Goal: Transaction & Acquisition: Purchase product/service

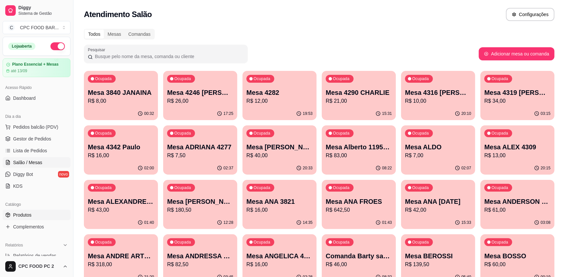
click at [29, 217] on span "Produtos" at bounding box center [22, 214] width 18 height 7
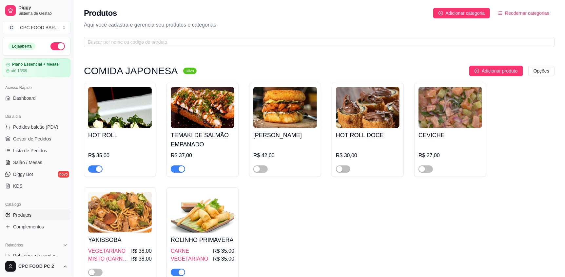
click at [94, 168] on span "button" at bounding box center [95, 168] width 14 height 7
click at [172, 168] on span "button" at bounding box center [178, 168] width 14 height 7
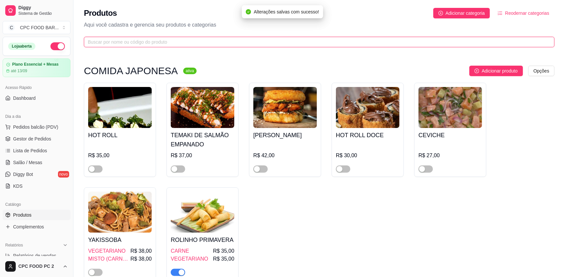
click at [116, 43] on input "text" at bounding box center [316, 41] width 457 height 7
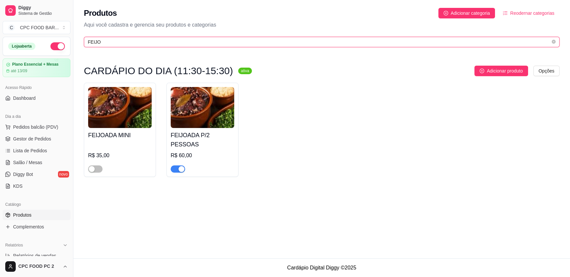
type input "FEIJO"
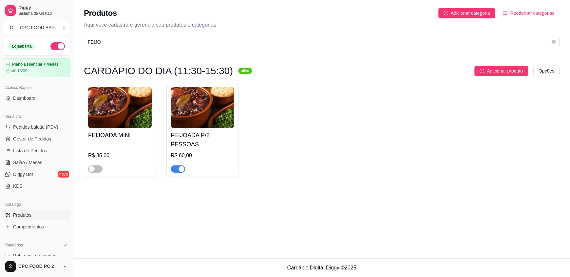
click at [179, 166] on div "button" at bounding box center [182, 169] width 6 height 6
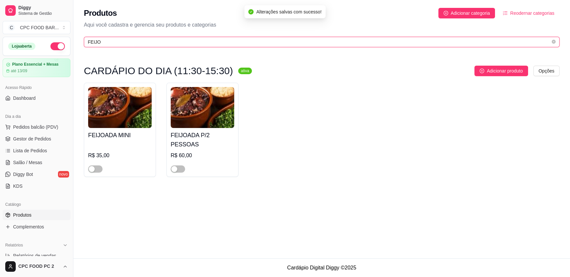
drag, startPoint x: 106, startPoint y: 43, endPoint x: 63, endPoint y: 37, distance: 43.3
click at [63, 37] on div "Diggy Sistema de Gestão C CPC FOOD BAR ... Loja aberta Plano Essencial + Mesas …" at bounding box center [285, 138] width 570 height 277
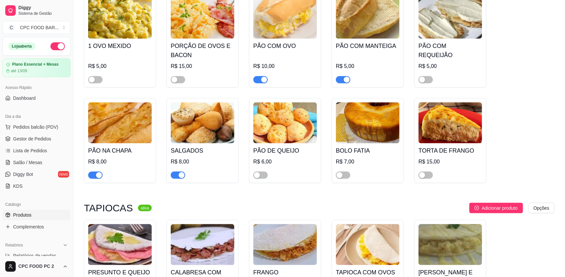
scroll to position [2064, 0]
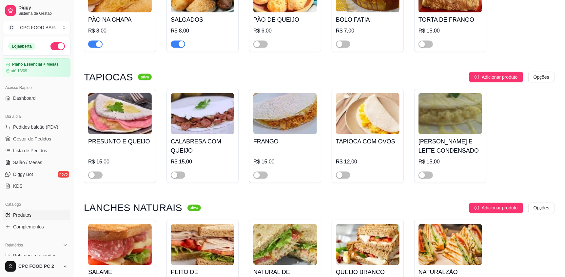
click at [173, 48] on span "button" at bounding box center [178, 44] width 14 height 7
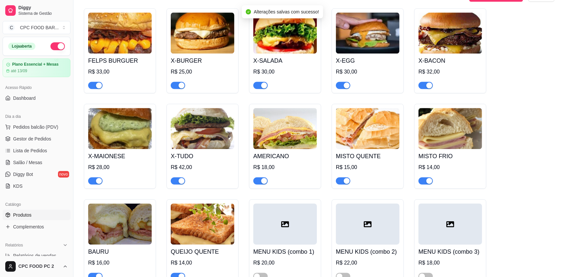
scroll to position [2491, 0]
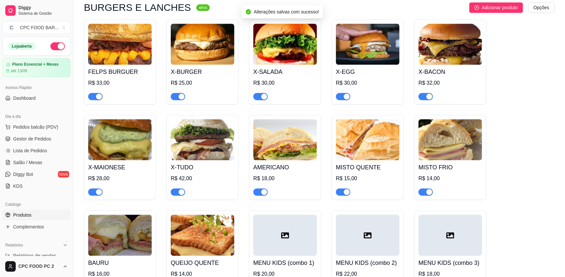
click at [93, 93] on span "button" at bounding box center [95, 96] width 14 height 7
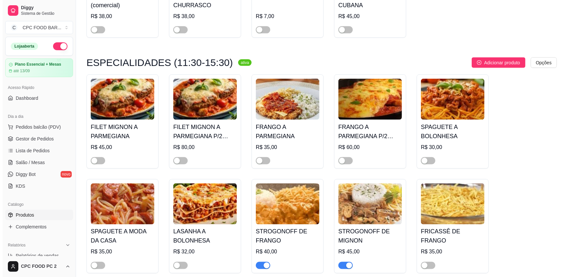
scroll to position [0, 0]
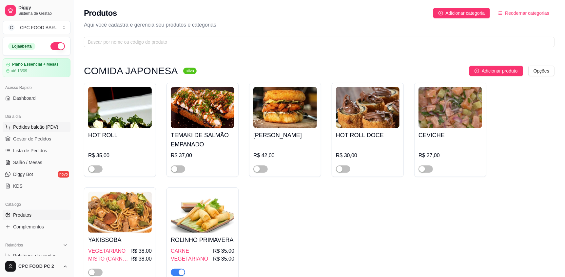
click at [29, 128] on span "Pedidos balcão (PDV)" at bounding box center [35, 127] width 45 height 7
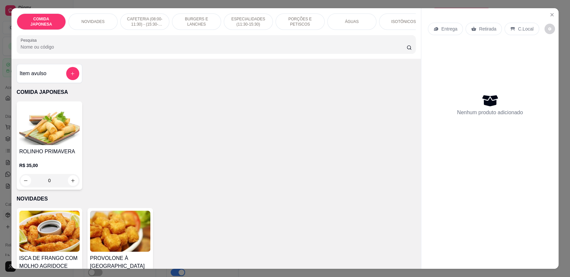
click at [56, 50] on input "Pesquisa" at bounding box center [214, 47] width 386 height 7
click at [40, 49] on input "Pesquisa" at bounding box center [214, 47] width 386 height 7
click at [39, 50] on input "Pesquisa" at bounding box center [214, 47] width 386 height 7
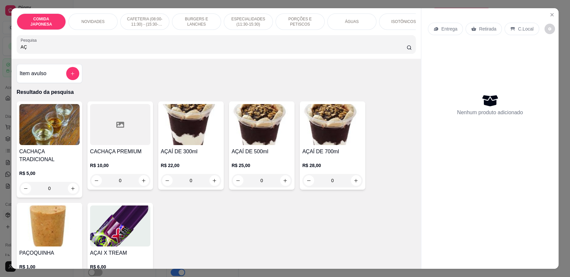
click at [279, 184] on div "0" at bounding box center [262, 180] width 60 height 13
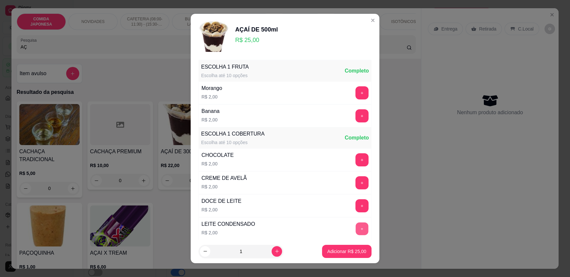
click at [356, 229] on button "+" at bounding box center [362, 228] width 13 height 13
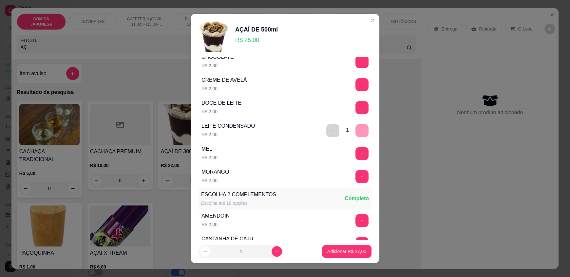
scroll to position [229, 0]
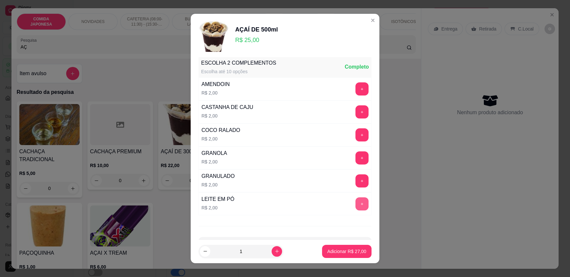
click at [356, 203] on button "+" at bounding box center [362, 203] width 13 height 13
click at [355, 249] on p "Adicionar R$ 29,00" at bounding box center [347, 251] width 38 height 6
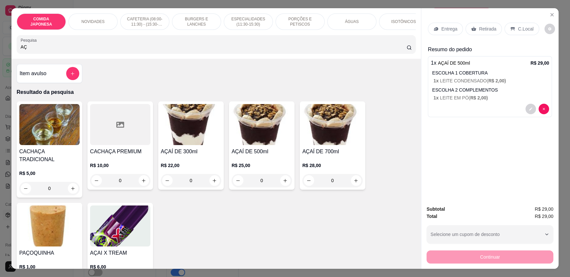
drag, startPoint x: 69, startPoint y: 51, endPoint x: 0, endPoint y: 71, distance: 72.1
click at [0, 71] on div "COMIDA JAPONESA NOVIDADES CAFETERIA (08:00-11:30) - (15:30-18:00) BURGERS E LAN…" at bounding box center [285, 138] width 570 height 277
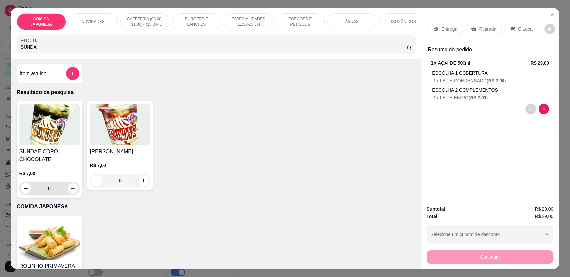
type input "SUNDA"
click at [70, 191] on icon "increase-product-quantity" at bounding box center [72, 188] width 5 height 5
type input "1"
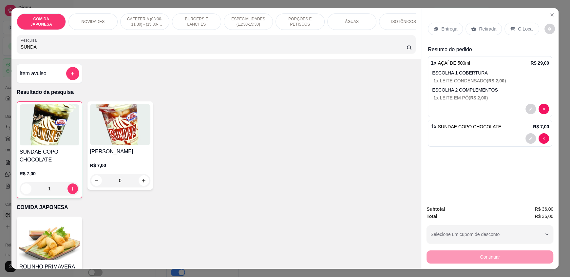
click at [524, 27] on p "C.Local" at bounding box center [525, 29] width 15 height 7
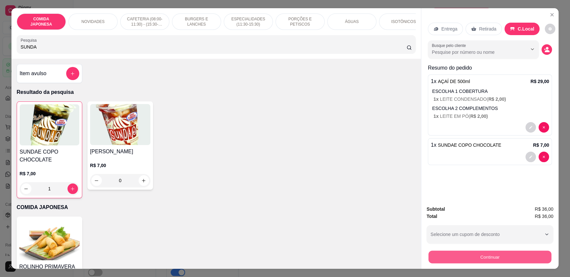
click at [491, 254] on button "Continuar" at bounding box center [490, 256] width 123 height 13
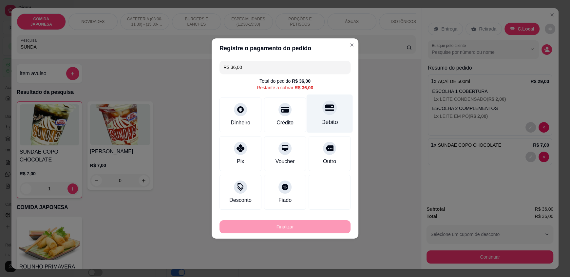
click at [325, 110] on icon at bounding box center [329, 108] width 9 height 7
type input "R$ 0,00"
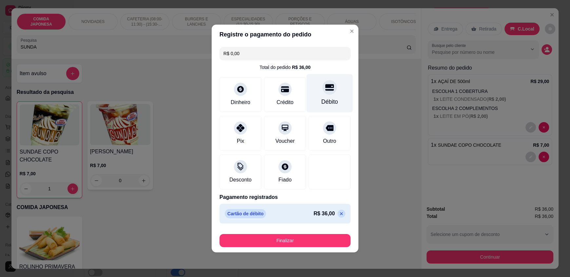
click at [331, 94] on div "Débito" at bounding box center [330, 93] width 46 height 38
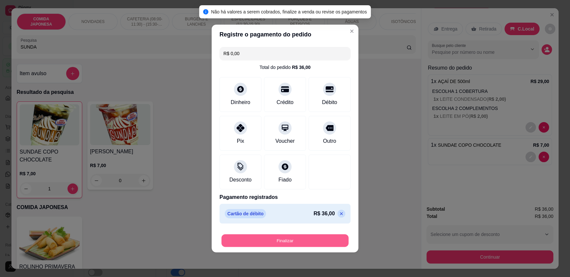
click at [252, 238] on button "Finalizar" at bounding box center [285, 240] width 127 height 13
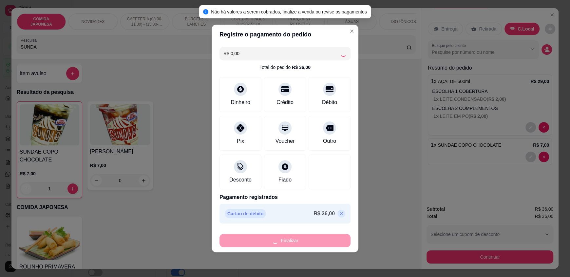
type input "0"
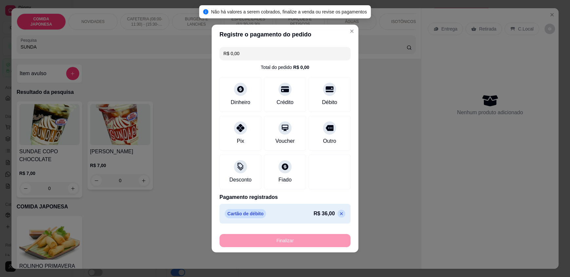
type input "-R$ 36,00"
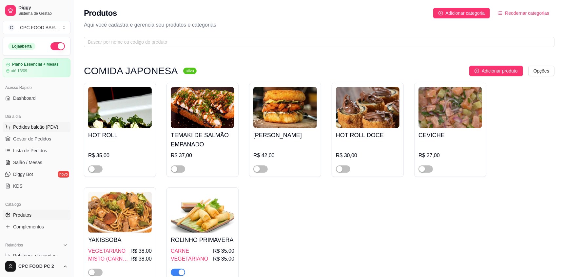
click at [31, 127] on span "Pedidos balcão (PDV)" at bounding box center [35, 127] width 45 height 7
click at [40, 149] on span "Lista de Pedidos" at bounding box center [30, 150] width 34 height 7
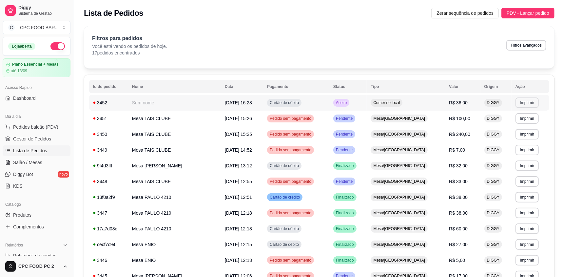
click at [524, 104] on button "Imprimir" at bounding box center [527, 102] width 23 height 10
click at [509, 123] on button "IMPRESSORA" at bounding box center [514, 125] width 48 height 10
click at [523, 102] on button "Imprimir" at bounding box center [527, 102] width 23 height 10
click at [502, 125] on button "IMPRESSORA" at bounding box center [513, 125] width 48 height 10
click at [30, 128] on span "Pedidos balcão (PDV)" at bounding box center [35, 127] width 45 height 7
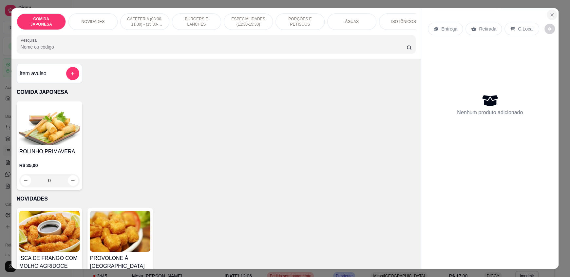
click at [553, 15] on button "Close" at bounding box center [552, 15] width 10 height 10
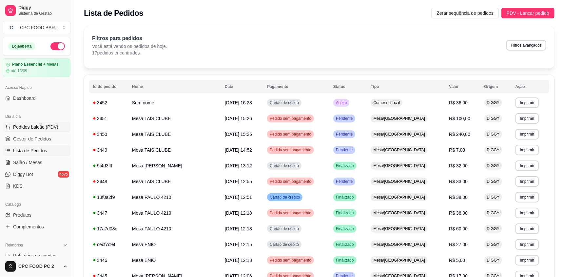
click at [37, 126] on span "Pedidos balcão (PDV)" at bounding box center [35, 127] width 45 height 7
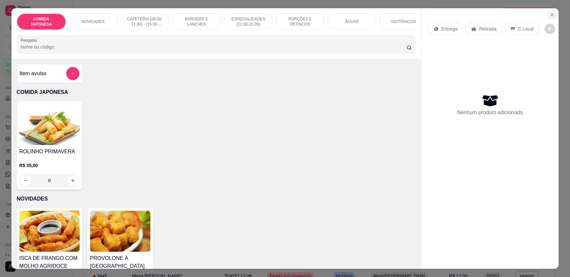
click at [553, 18] on button "Close" at bounding box center [552, 15] width 10 height 10
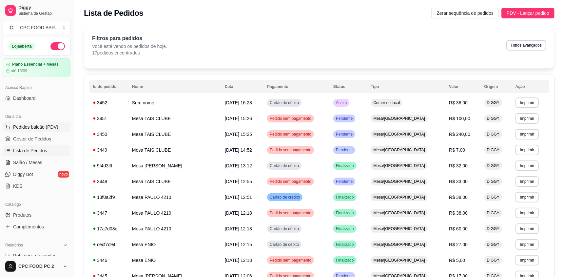
click at [31, 125] on span "Pedidos balcão (PDV)" at bounding box center [35, 127] width 45 height 7
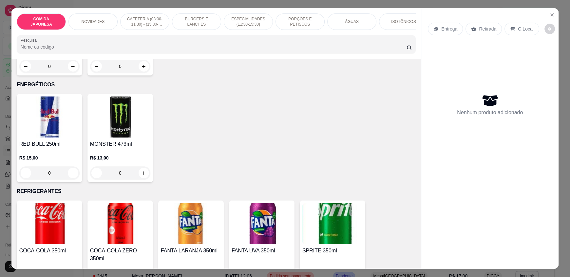
scroll to position [1311, 0]
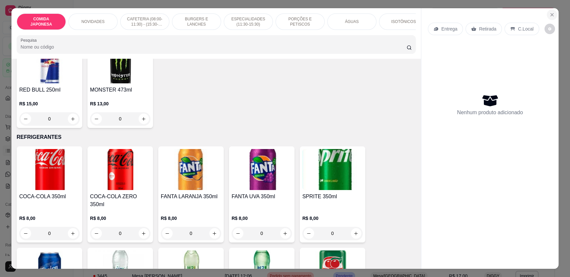
click at [550, 13] on icon "Close" at bounding box center [552, 14] width 5 height 5
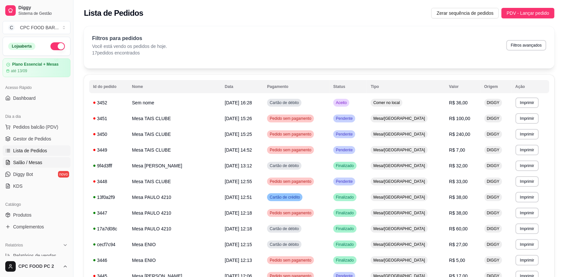
click at [24, 162] on span "Salão / Mesas" at bounding box center [27, 162] width 29 height 7
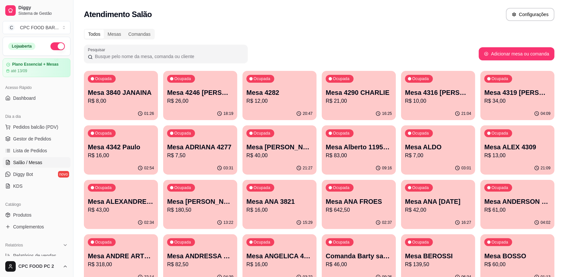
click at [126, 58] on input "Pesquisar" at bounding box center [168, 56] width 151 height 7
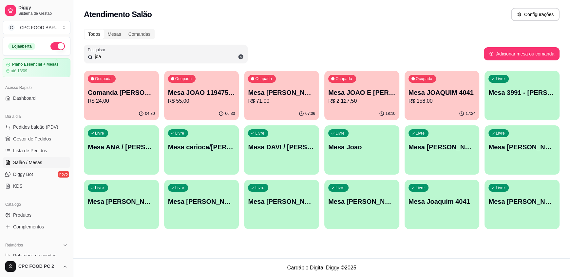
type input "joa"
click at [343, 94] on p "Mesa JOAO E [PERSON_NAME]" at bounding box center [361, 92] width 67 height 9
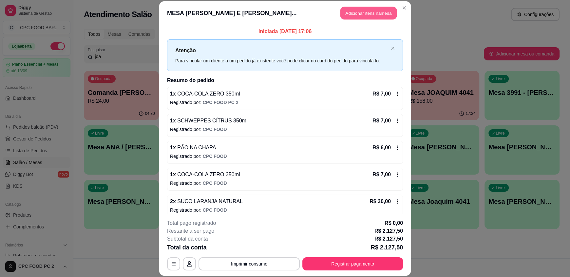
click at [366, 12] on button "Adicionar itens na mesa" at bounding box center [368, 13] width 56 height 13
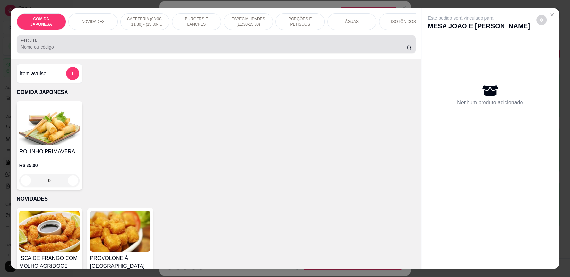
click at [181, 51] on div at bounding box center [216, 44] width 391 height 13
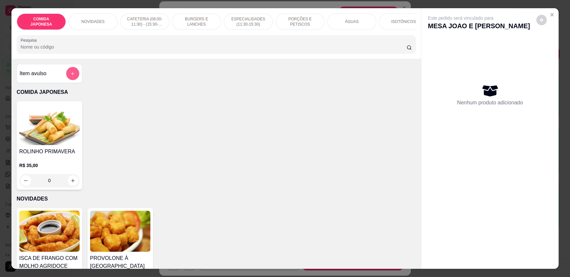
click at [70, 76] on icon "add-separate-item" at bounding box center [72, 73] width 5 height 5
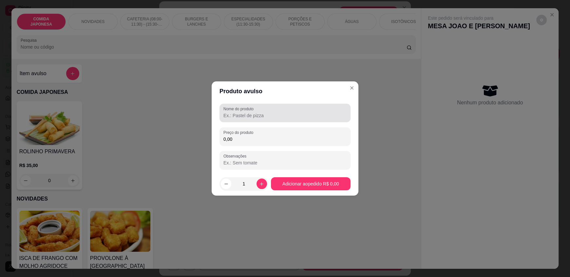
click at [224, 116] on input "Nome do produto" at bounding box center [285, 115] width 123 height 7
type input "s"
type input "SALGADO"
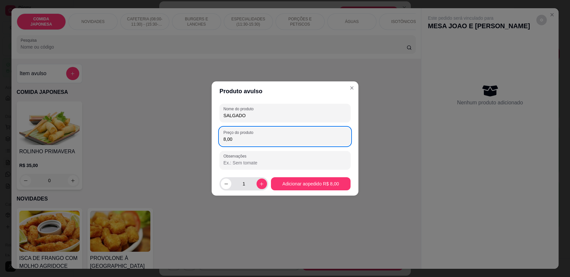
type input "8,00"
click at [257, 184] on button "increase-product-quantity" at bounding box center [262, 183] width 10 height 10
type input "2"
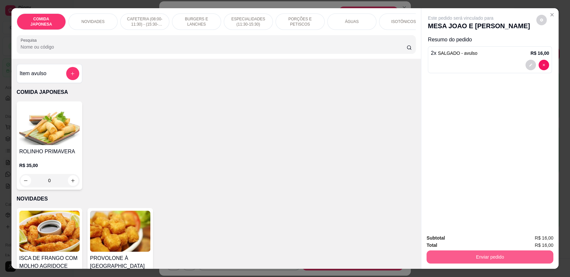
click at [454, 258] on button "Enviar pedido" at bounding box center [490, 256] width 127 height 13
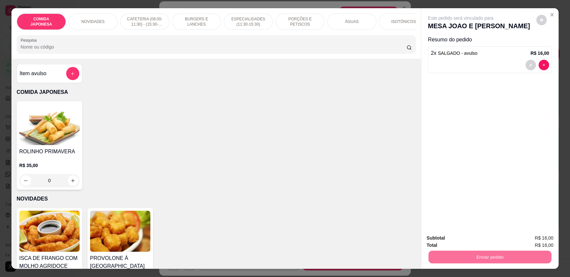
click at [453, 244] on button "Não registrar e enviar pedido" at bounding box center [468, 240] width 68 height 12
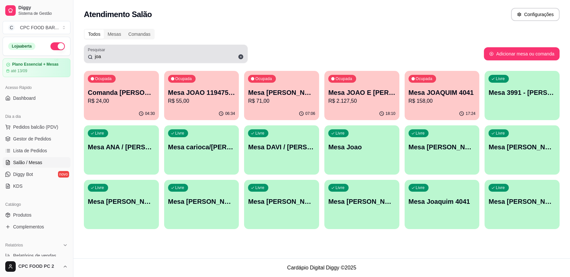
click at [240, 56] on icon at bounding box center [241, 57] width 6 height 6
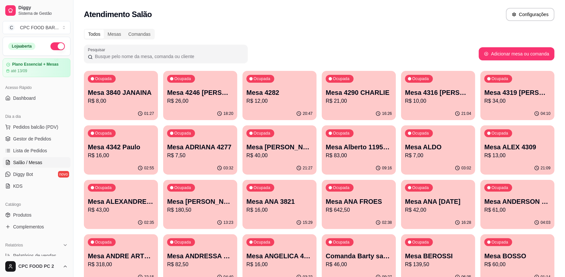
click at [152, 58] on input "Pesquisar" at bounding box center [168, 56] width 151 height 7
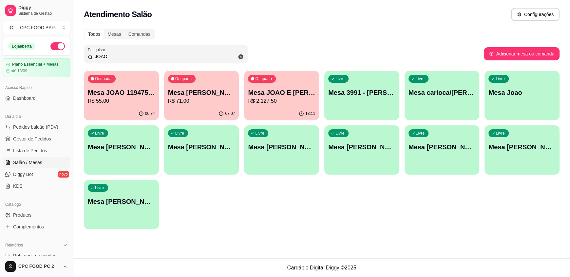
type input "JOAO"
click at [276, 94] on p "Mesa JOAO E [PERSON_NAME]" at bounding box center [281, 92] width 67 height 9
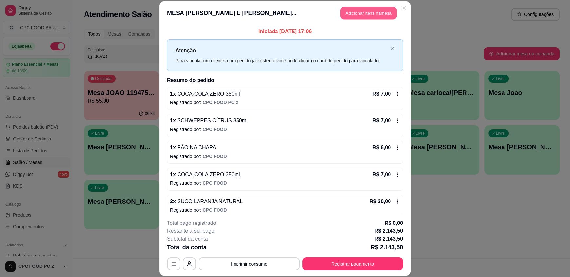
click at [370, 11] on button "Adicionar itens na mesa" at bounding box center [368, 13] width 56 height 13
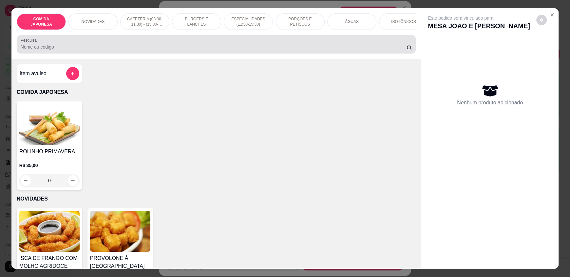
click at [105, 50] on input "Pesquisa" at bounding box center [214, 47] width 386 height 7
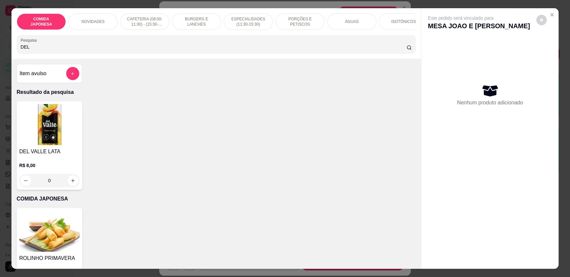
type input "DEL"
click at [67, 185] on div "0" at bounding box center [49, 180] width 60 height 13
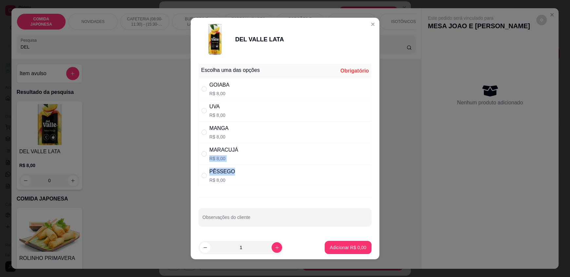
drag, startPoint x: 245, startPoint y: 151, endPoint x: 250, endPoint y: 174, distance: 24.0
click at [250, 174] on div "Escolha uma das opções Obrigatório GOIABA R$ 8,00 UVA R$ 8,00 MANGA R$ 8,00 MAR…" at bounding box center [285, 125] width 173 height 123
click at [249, 174] on div "PÊSSEGO R$ 8,00" at bounding box center [285, 176] width 173 height 22
radio input "true"
click at [341, 247] on p "Adicionar R$ 8,00" at bounding box center [348, 247] width 36 height 7
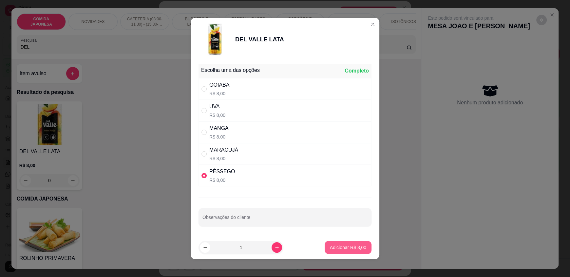
type input "1"
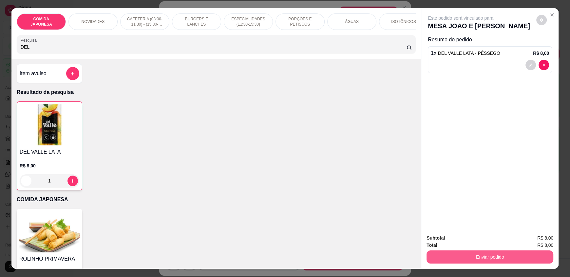
click at [457, 255] on button "Enviar pedido" at bounding box center [490, 256] width 127 height 13
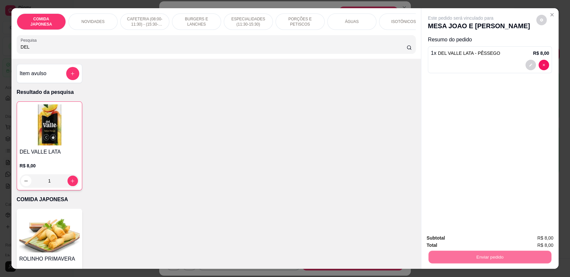
click at [457, 240] on button "Não registrar e enviar pedido" at bounding box center [468, 240] width 66 height 12
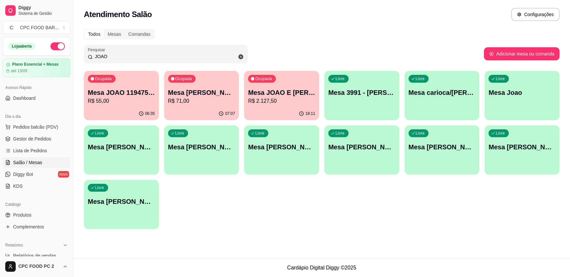
click at [399, 220] on div "Ocupada Mesa JOAO 11947568985 R$ 55,00 06:35 Ocupada Mesa JOAO D. [US_STATE] R$…" at bounding box center [322, 150] width 476 height 158
drag, startPoint x: 118, startPoint y: 59, endPoint x: 50, endPoint y: 53, distance: 68.8
click at [50, 53] on div "Diggy Sistema de Gestão C CPC FOOD BAR ... Loja aberta Plano Essencial + Mesas …" at bounding box center [285, 138] width 570 height 277
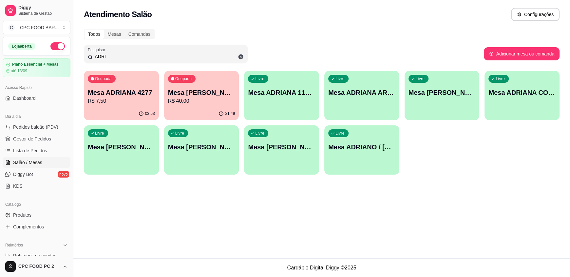
type input "ADRI"
click at [377, 146] on p "Mesa ADRIANO / [PERSON_NAME] 3940" at bounding box center [361, 147] width 65 height 9
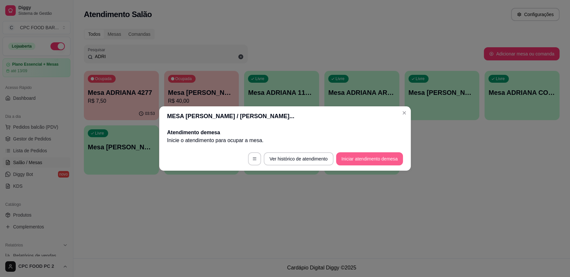
click at [376, 158] on button "Iniciar atendimento de mesa" at bounding box center [369, 158] width 67 height 13
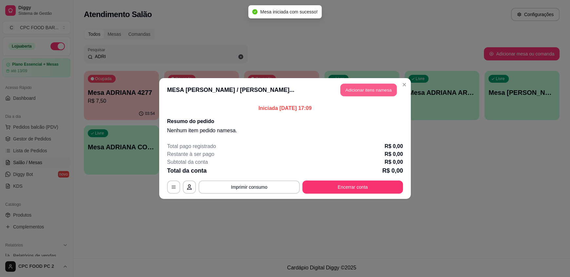
click at [371, 89] on button "Adicionar itens na mesa" at bounding box center [368, 90] width 56 height 13
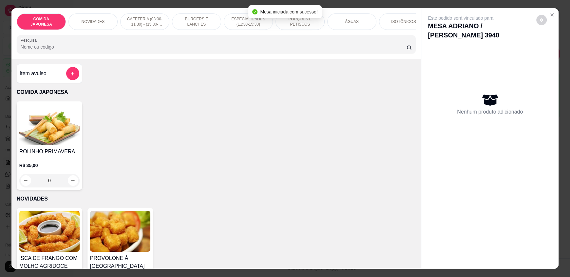
click at [230, 50] on input "Pesquisa" at bounding box center [214, 47] width 386 height 7
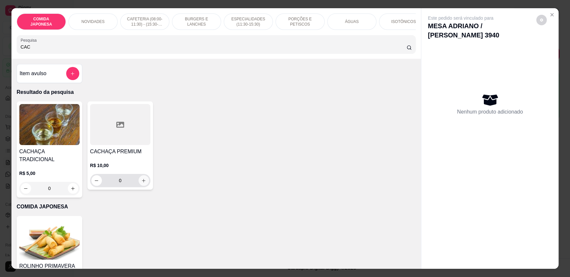
type input "CAC"
click at [142, 185] on button "increase-product-quantity" at bounding box center [144, 180] width 10 height 10
type input "1"
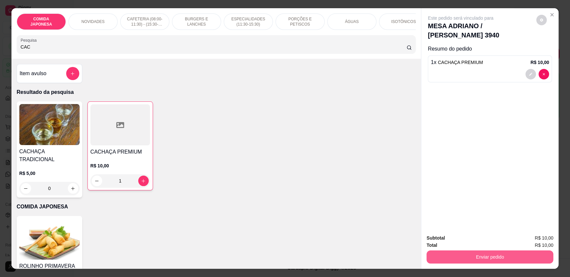
click at [503, 256] on button "Enviar pedido" at bounding box center [490, 256] width 127 height 13
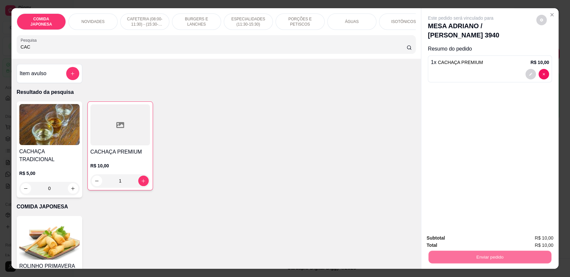
click at [479, 241] on button "Não registrar e enviar pedido" at bounding box center [468, 240] width 66 height 12
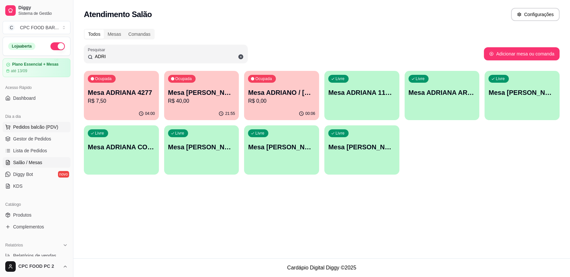
click at [34, 124] on span "Pedidos balcão (PDV)" at bounding box center [35, 127] width 45 height 7
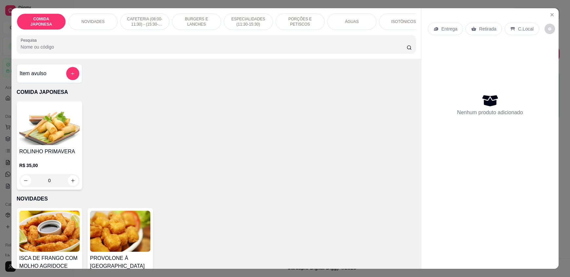
click at [51, 50] on input "Pesquisa" at bounding box center [214, 47] width 386 height 7
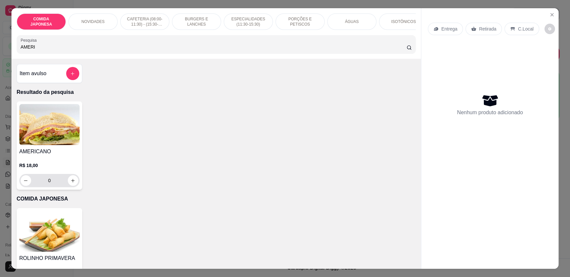
type input "AMERI"
click at [70, 183] on icon "increase-product-quantity" at bounding box center [72, 180] width 5 height 5
type input "1"
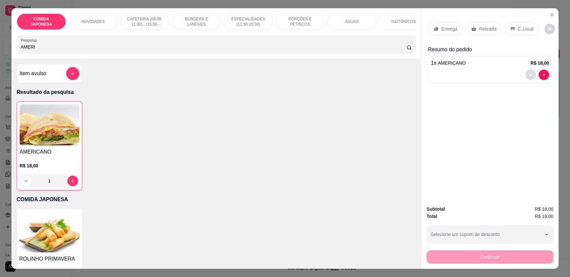
click at [529, 74] on icon "decrease-product-quantity" at bounding box center [531, 75] width 4 height 4
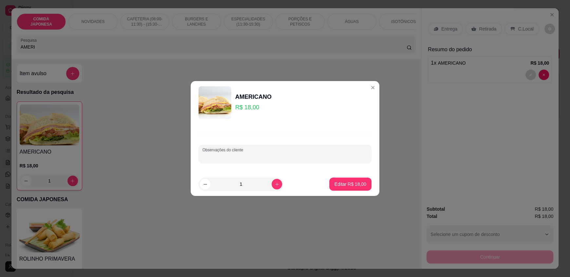
click at [300, 154] on input "Observações do cliente" at bounding box center [285, 156] width 165 height 7
type input "SEM TOMATE"
click at [335, 184] on p "Editar R$ 18,00" at bounding box center [350, 184] width 31 height 6
type input "0"
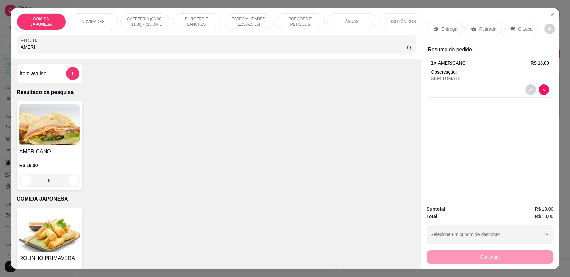
drag, startPoint x: 170, startPoint y: 54, endPoint x: 0, endPoint y: 53, distance: 169.8
click at [0, 53] on div "COMIDA JAPONESA NOVIDADES CAFETERIA (08:00-11:30) - (15:30-18:00) BURGERS E LAN…" at bounding box center [285, 138] width 570 height 277
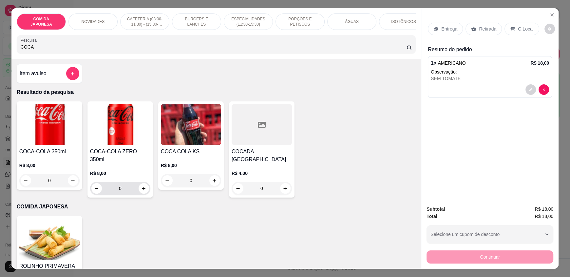
type input "COCA"
click at [144, 183] on button "increase-product-quantity" at bounding box center [144, 188] width 10 height 10
type input "1"
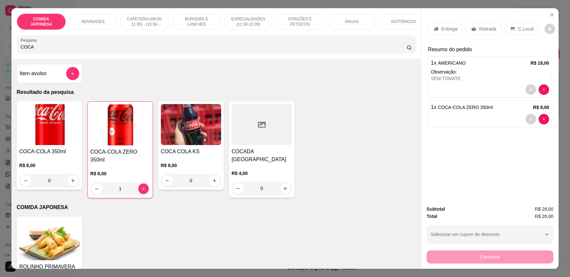
click at [520, 35] on div "Entrega Retirada C.Local" at bounding box center [490, 28] width 124 height 23
click at [521, 28] on p "C.Local" at bounding box center [525, 29] width 15 height 7
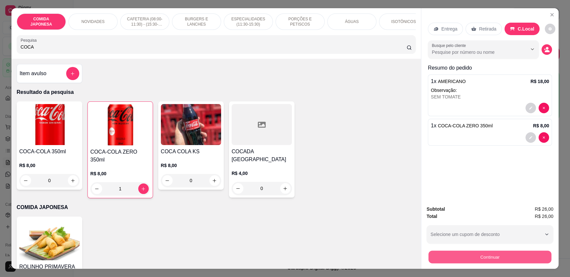
click at [487, 254] on button "Continuar" at bounding box center [490, 256] width 123 height 13
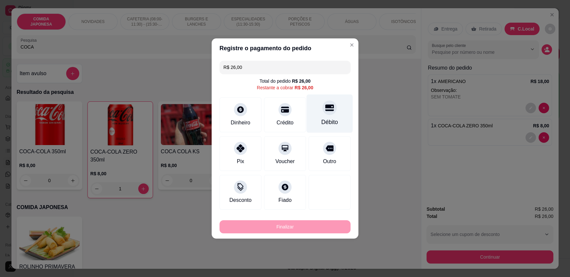
click at [320, 115] on div "Débito" at bounding box center [330, 113] width 46 height 38
type input "R$ 0,00"
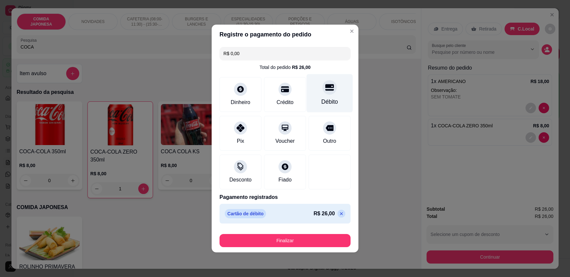
click at [332, 99] on div "Débito" at bounding box center [329, 101] width 17 height 9
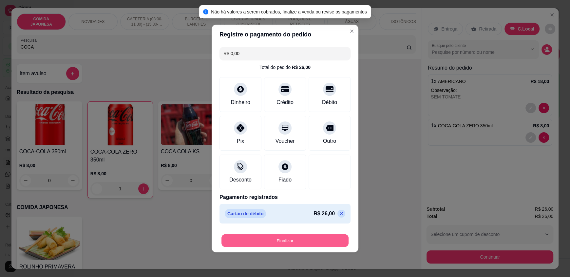
click at [270, 235] on button "Finalizar" at bounding box center [285, 240] width 127 height 13
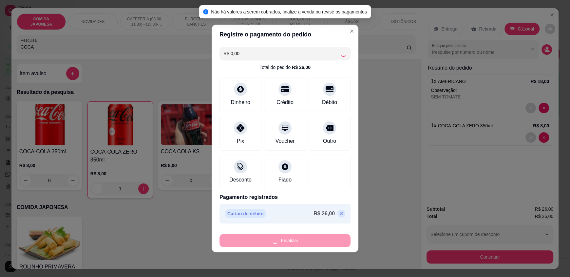
type input "0"
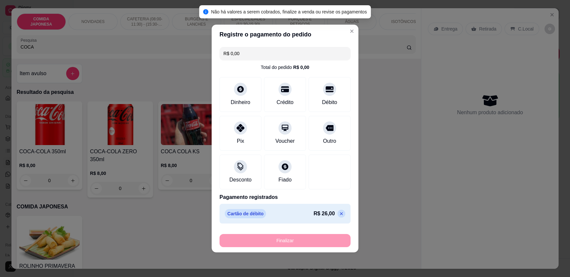
type input "-R$ 26,00"
